Goal: Navigation & Orientation: Understand site structure

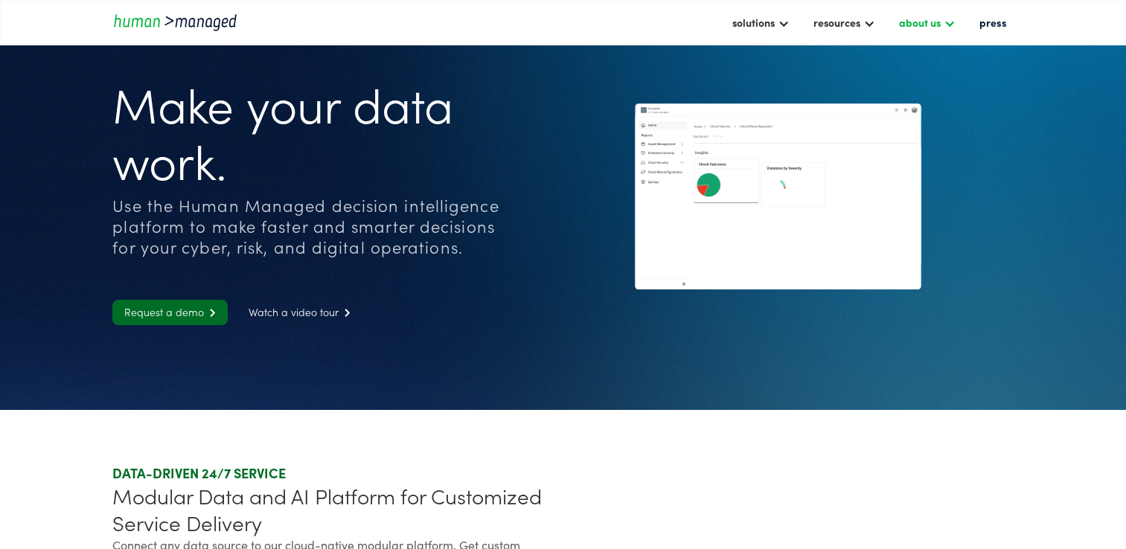
click at [949, 26] on div at bounding box center [949, 22] width 12 height 12
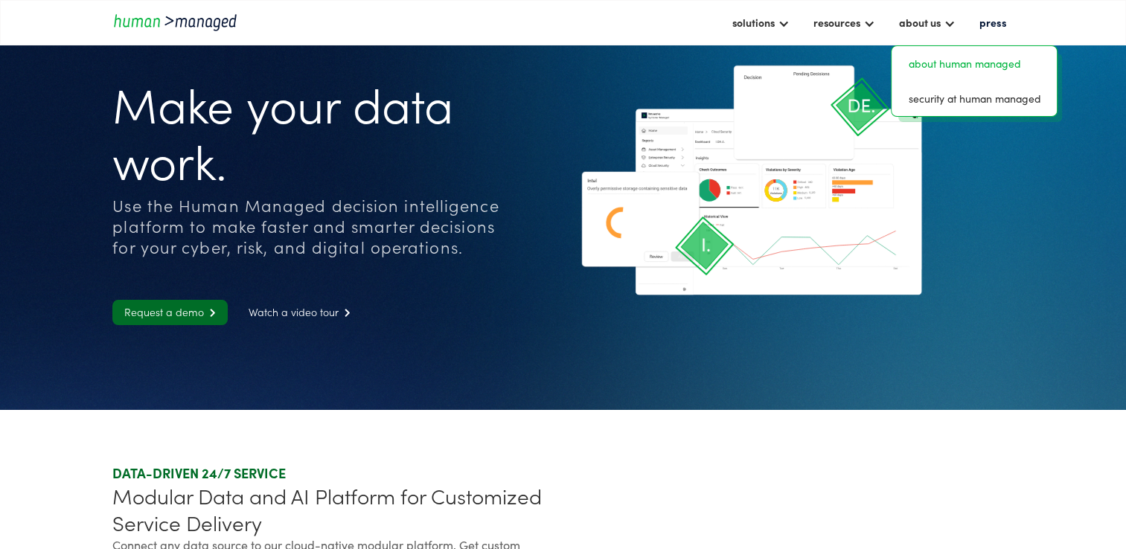
click at [958, 63] on link "about human managed" at bounding box center [973, 63] width 153 height 23
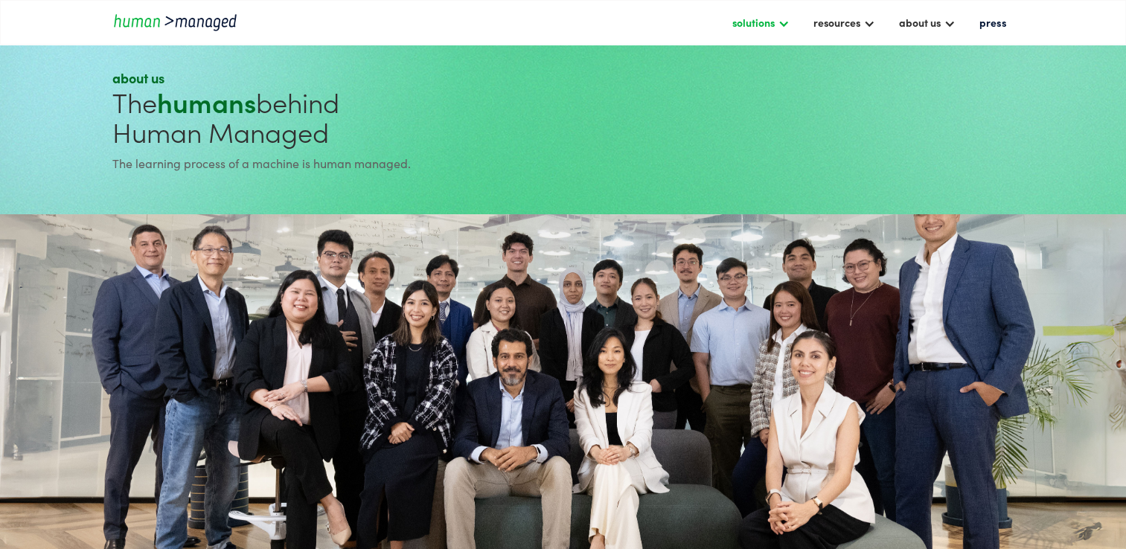
click at [789, 16] on div at bounding box center [783, 22] width 12 height 12
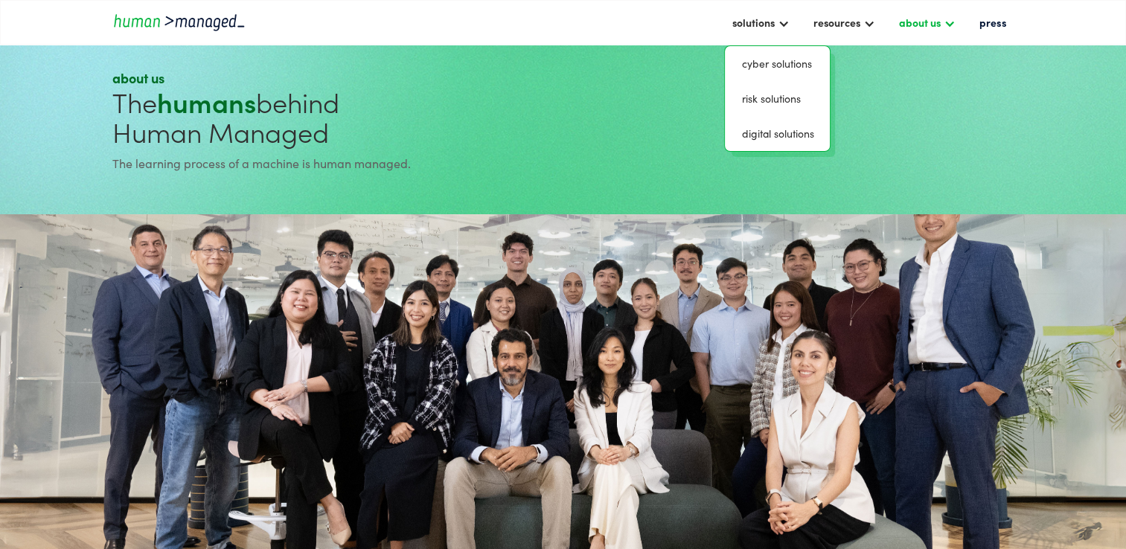
click at [940, 18] on div "about us" at bounding box center [919, 22] width 42 height 18
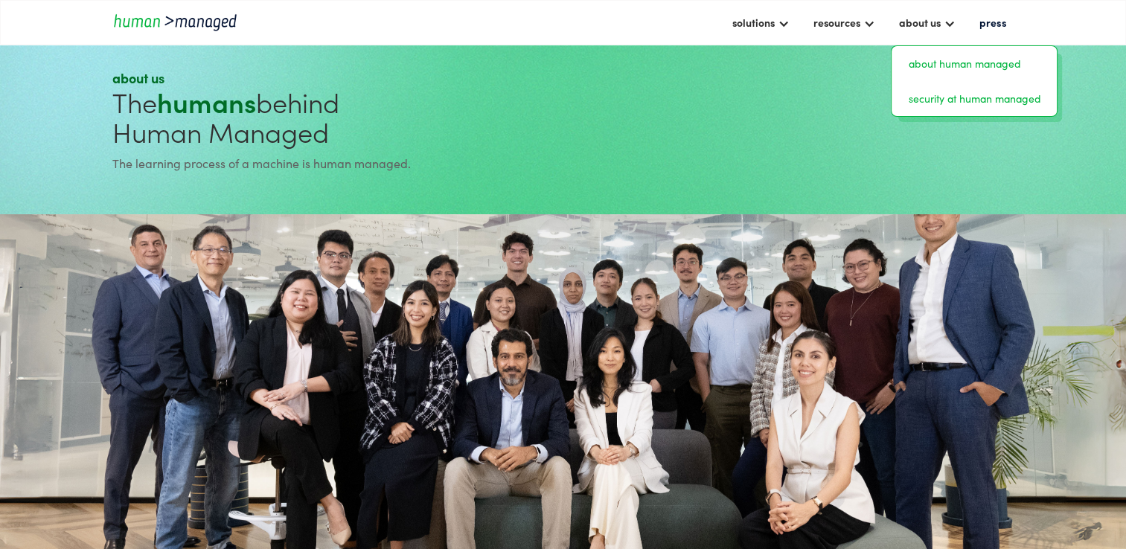
click at [960, 98] on link "security at human managed" at bounding box center [973, 98] width 153 height 23
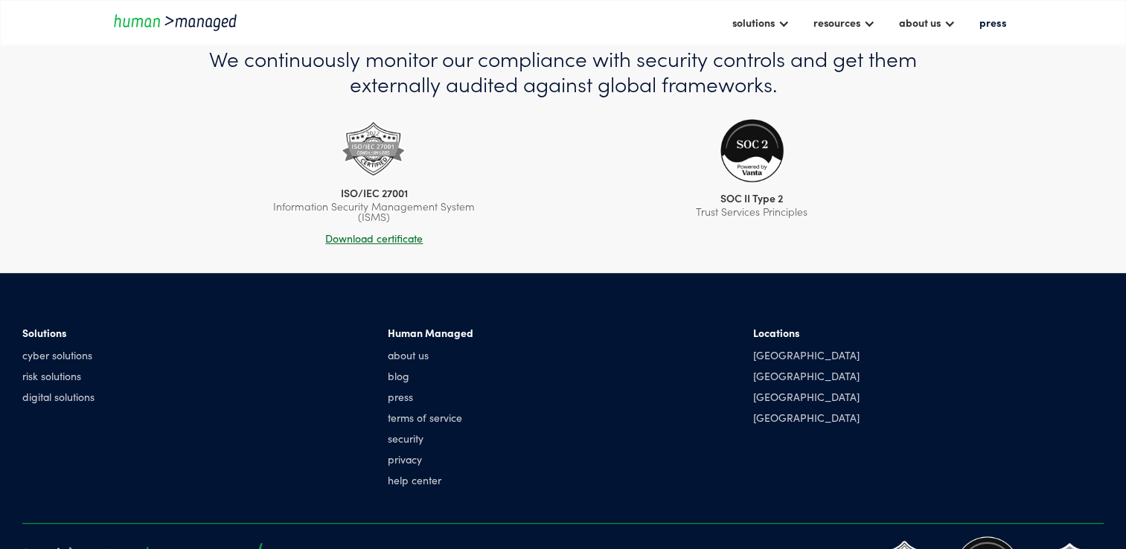
scroll to position [805, 0]
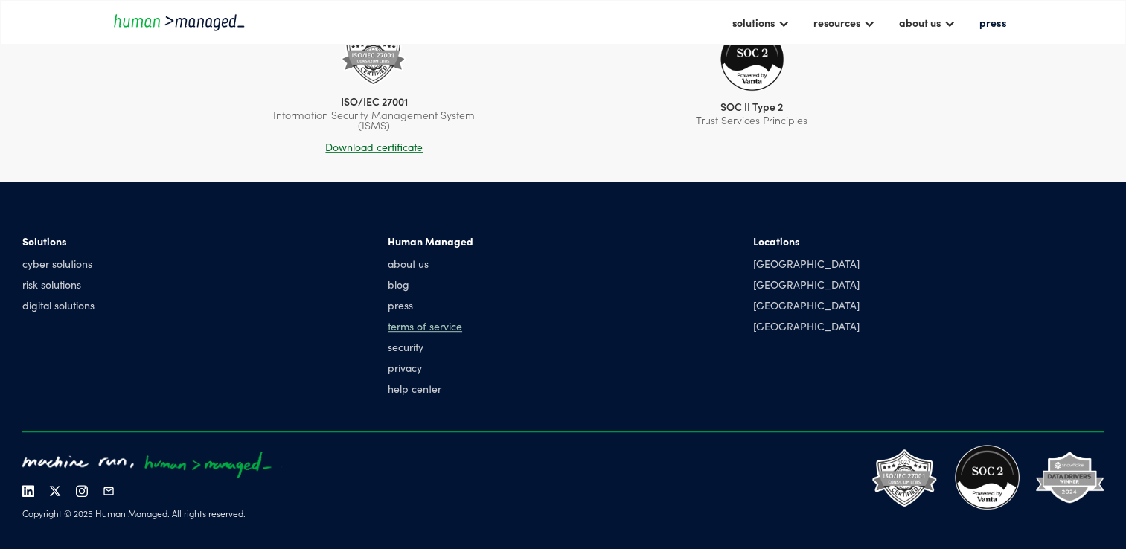
click at [452, 318] on link "terms of service" at bounding box center [431, 325] width 86 height 15
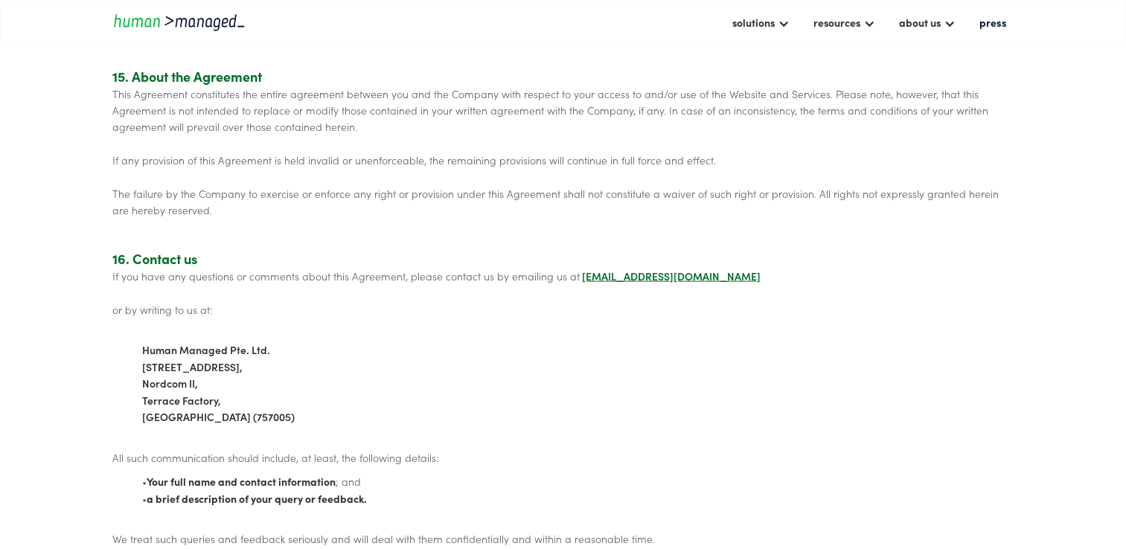
scroll to position [3462, 0]
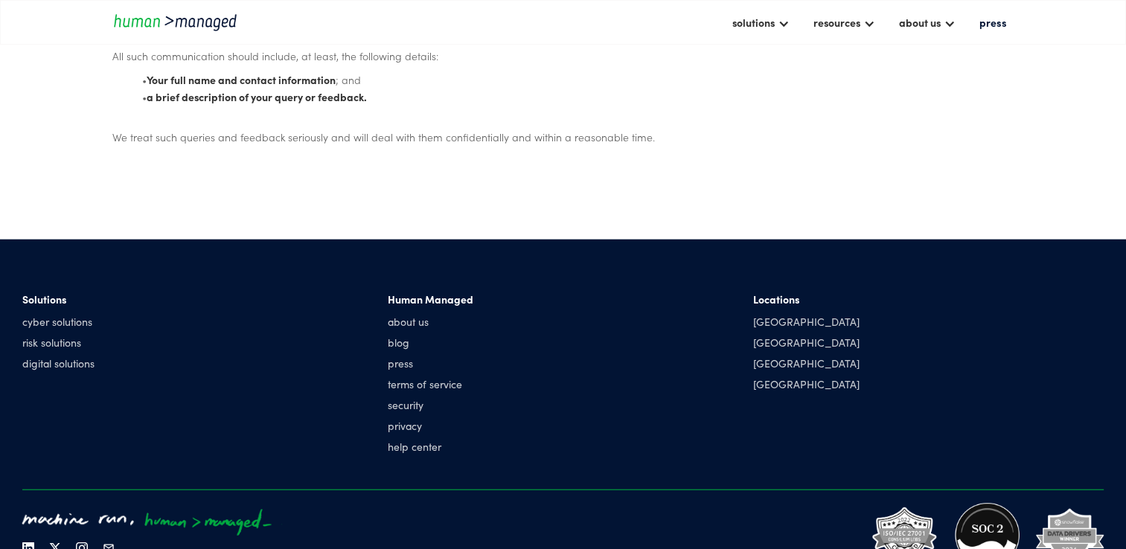
click at [57, 542] on img at bounding box center [55, 548] width 12 height 12
